Goal: Information Seeking & Learning: Learn about a topic

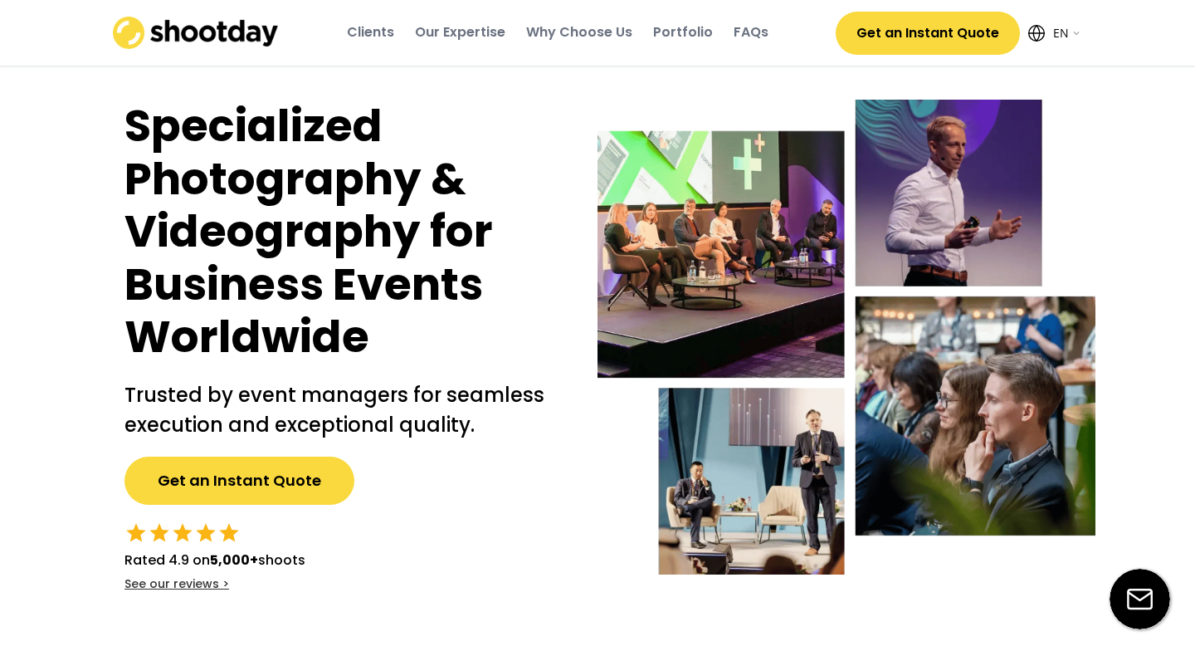
select select ""en""
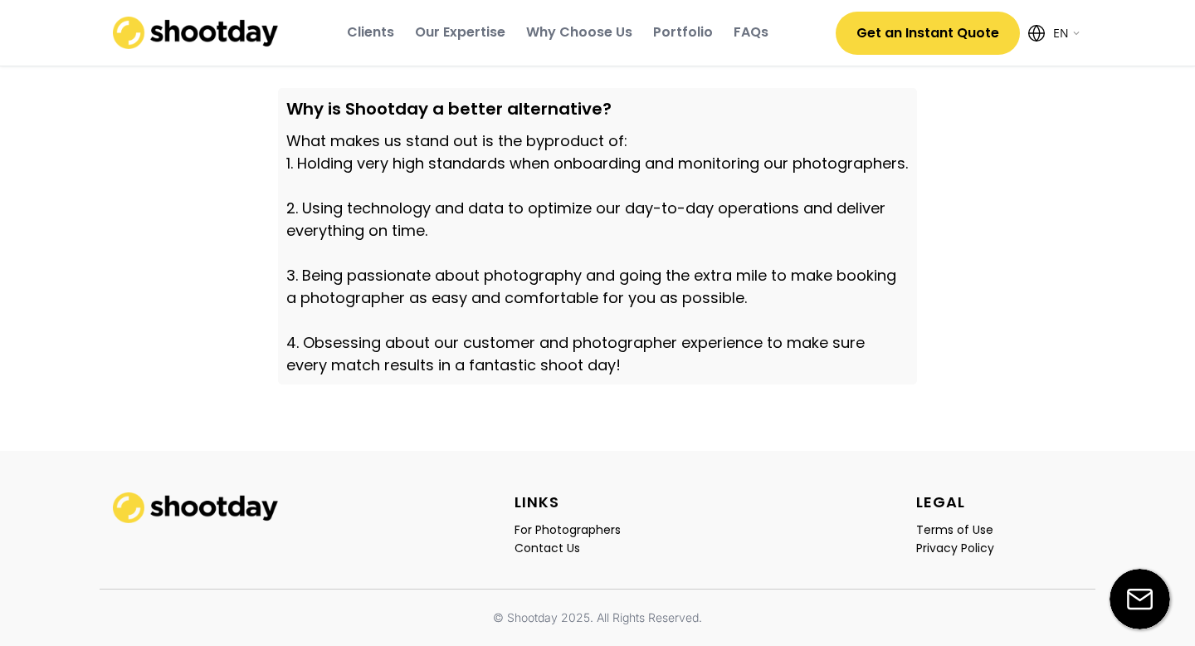
scroll to position [5819, 0]
click at [603, 530] on div "For Photographers" at bounding box center [568, 529] width 106 height 15
